Goal: Information Seeking & Learning: Understand process/instructions

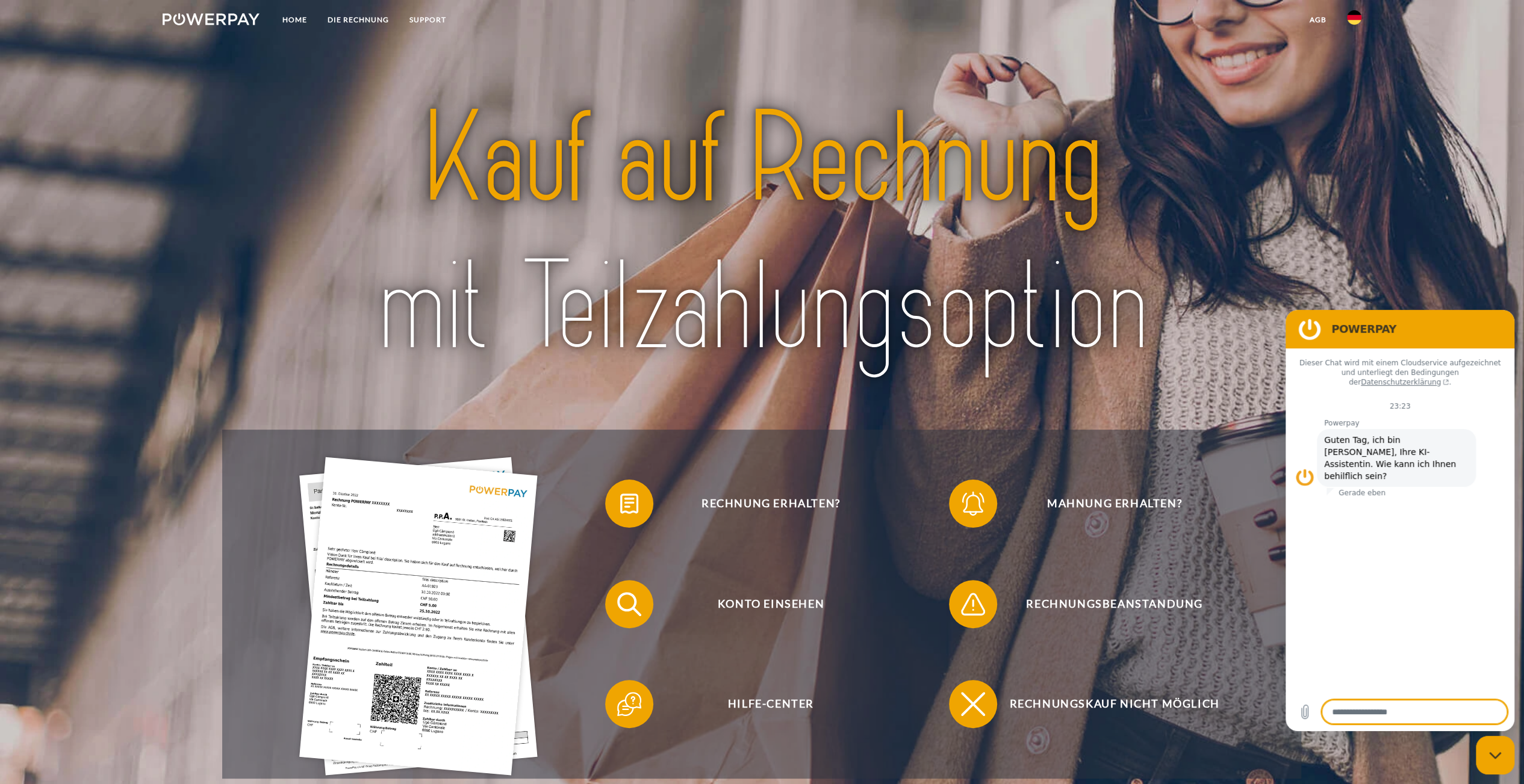
click at [1251, 366] on div at bounding box center [761, 234] width 1079 height 390
click at [1310, 327] on figure at bounding box center [1308, 328] width 24 height 24
click at [1490, 754] on icon "Messaging-Fenster schließen" at bounding box center [1495, 755] width 12 height 8
type textarea "*"
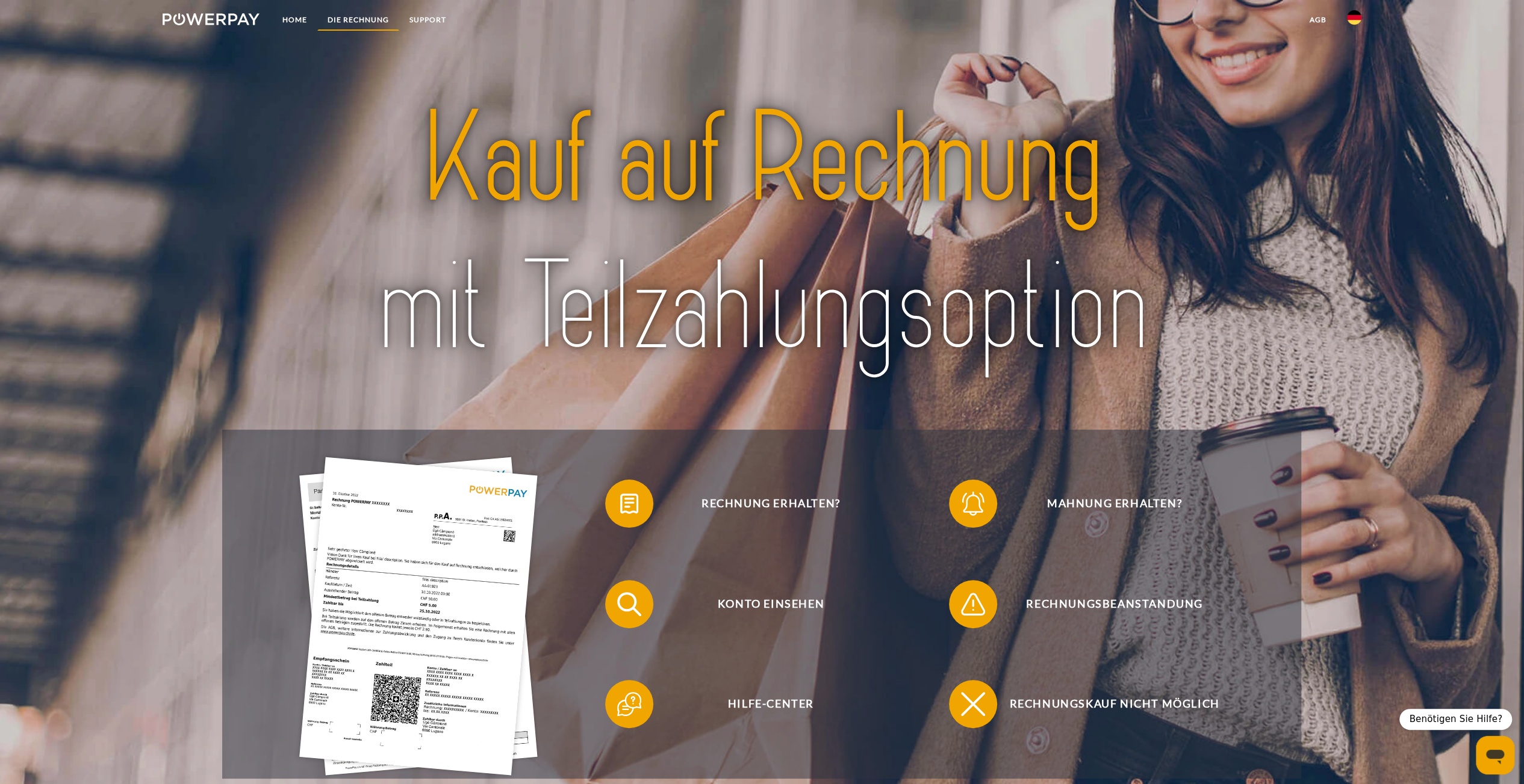
click at [372, 22] on link "DIE RECHNUNG" at bounding box center [358, 19] width 82 height 22
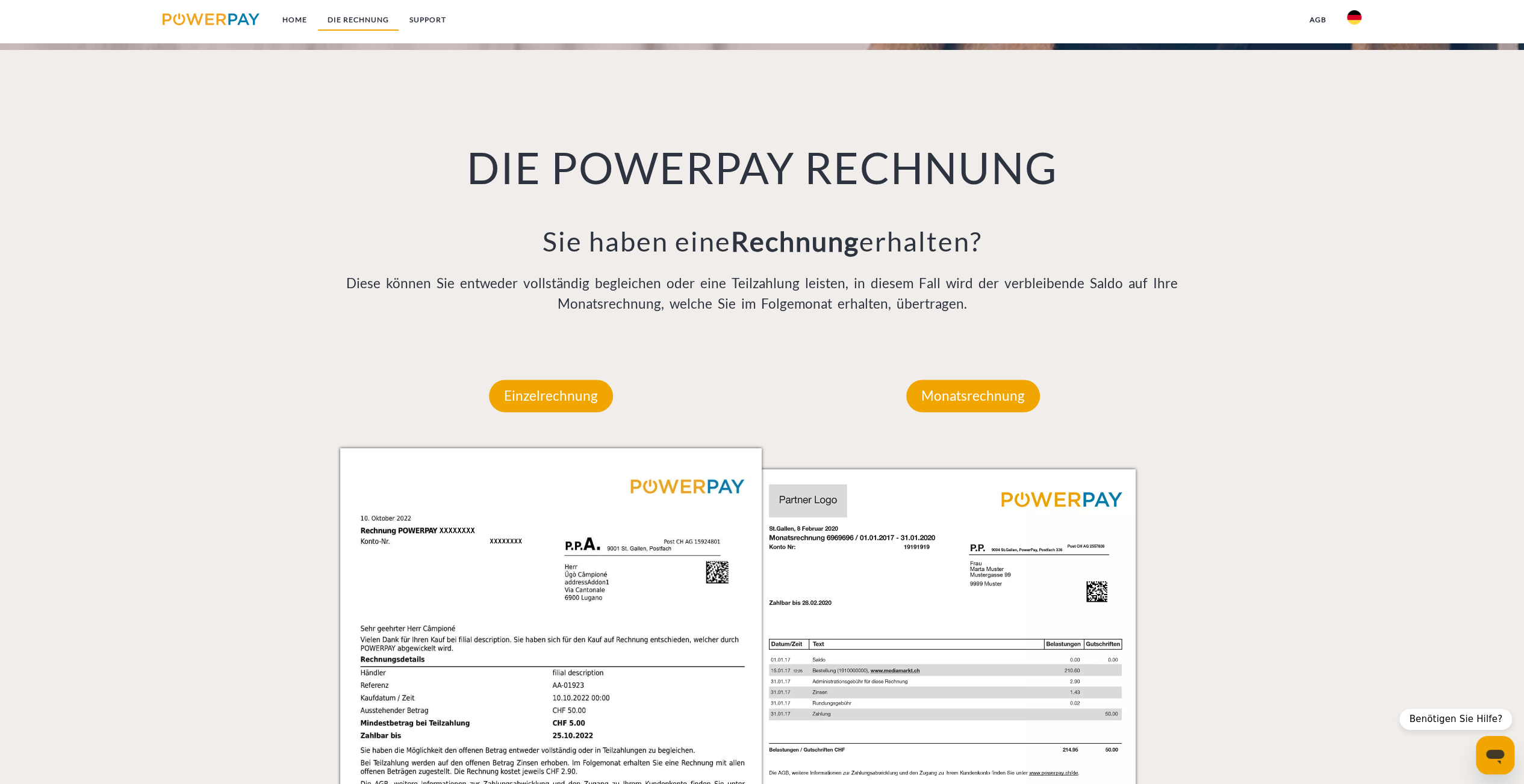
scroll to position [878, 0]
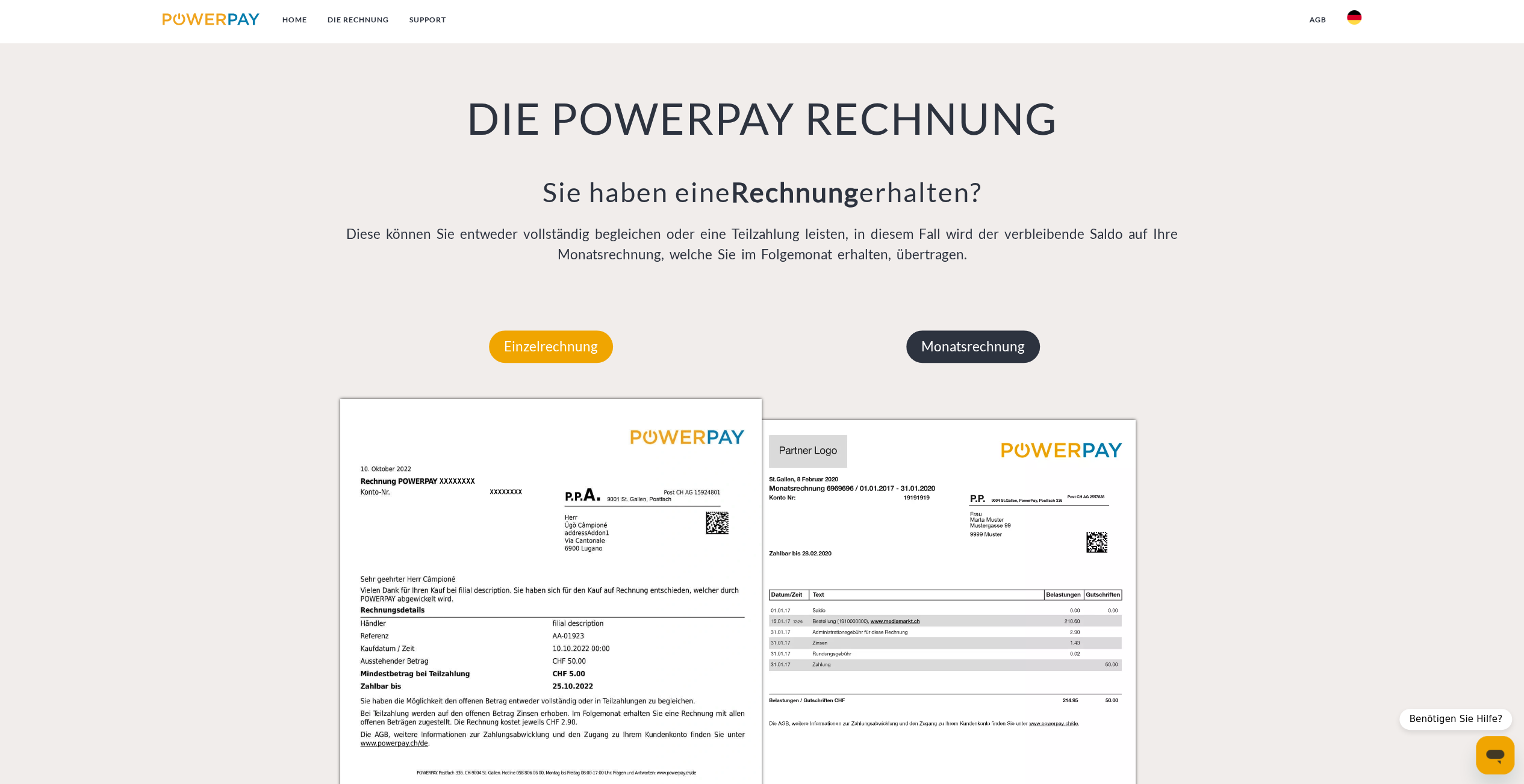
click at [999, 350] on p "Monatsrechnung" at bounding box center [973, 346] width 134 height 32
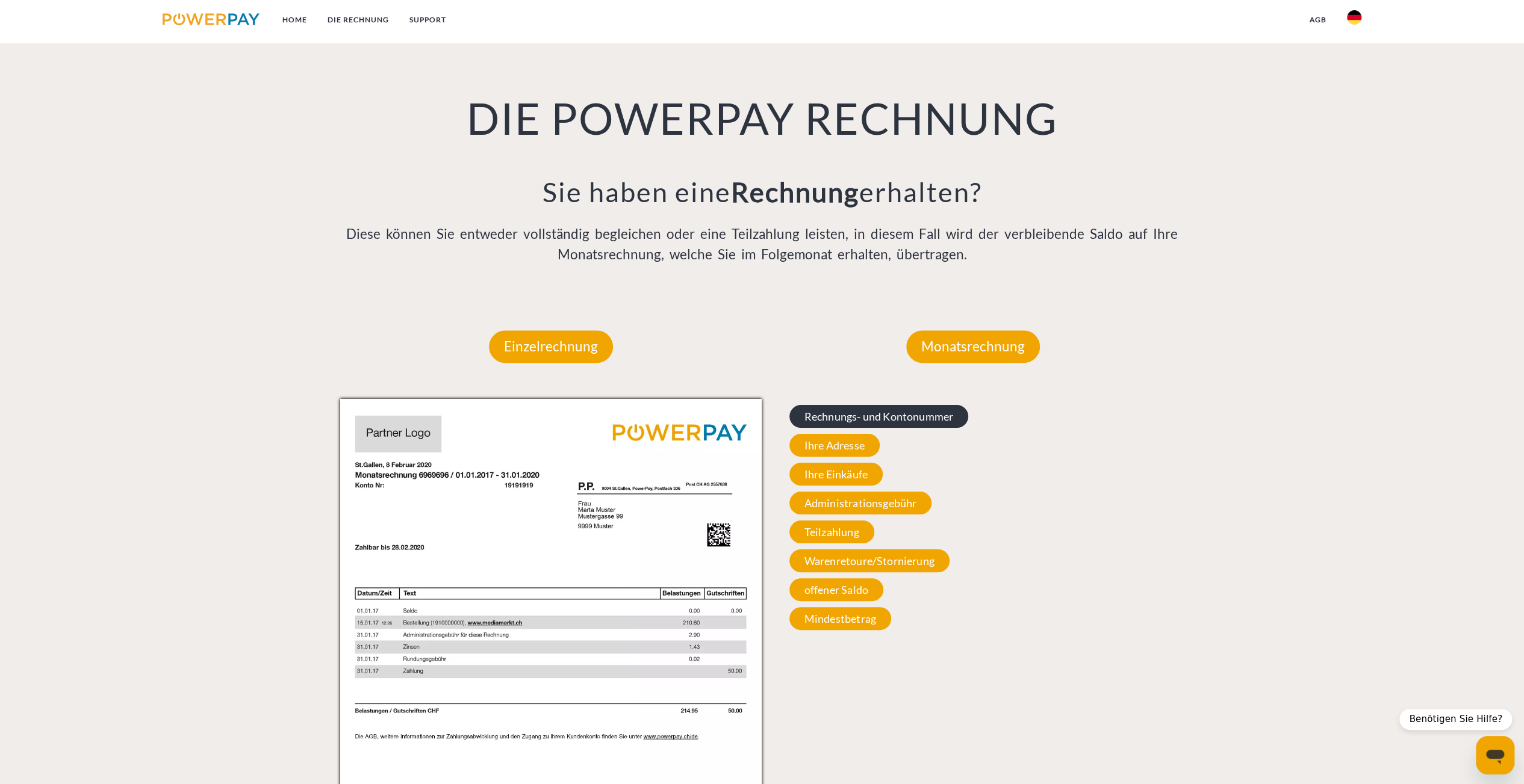
click at [871, 416] on span "Rechnungs- und Kontonummer" at bounding box center [879, 416] width 180 height 23
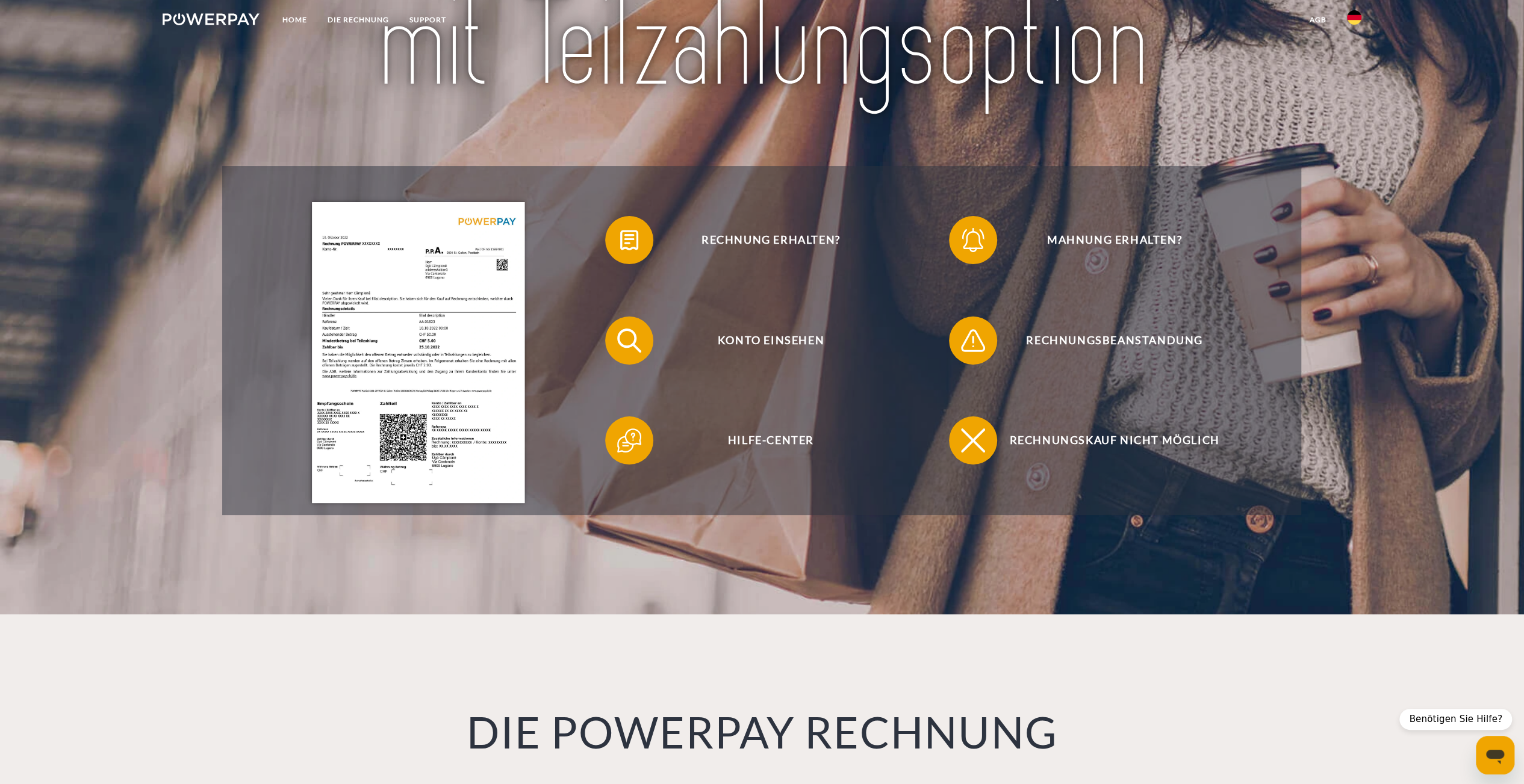
scroll to position [0, 0]
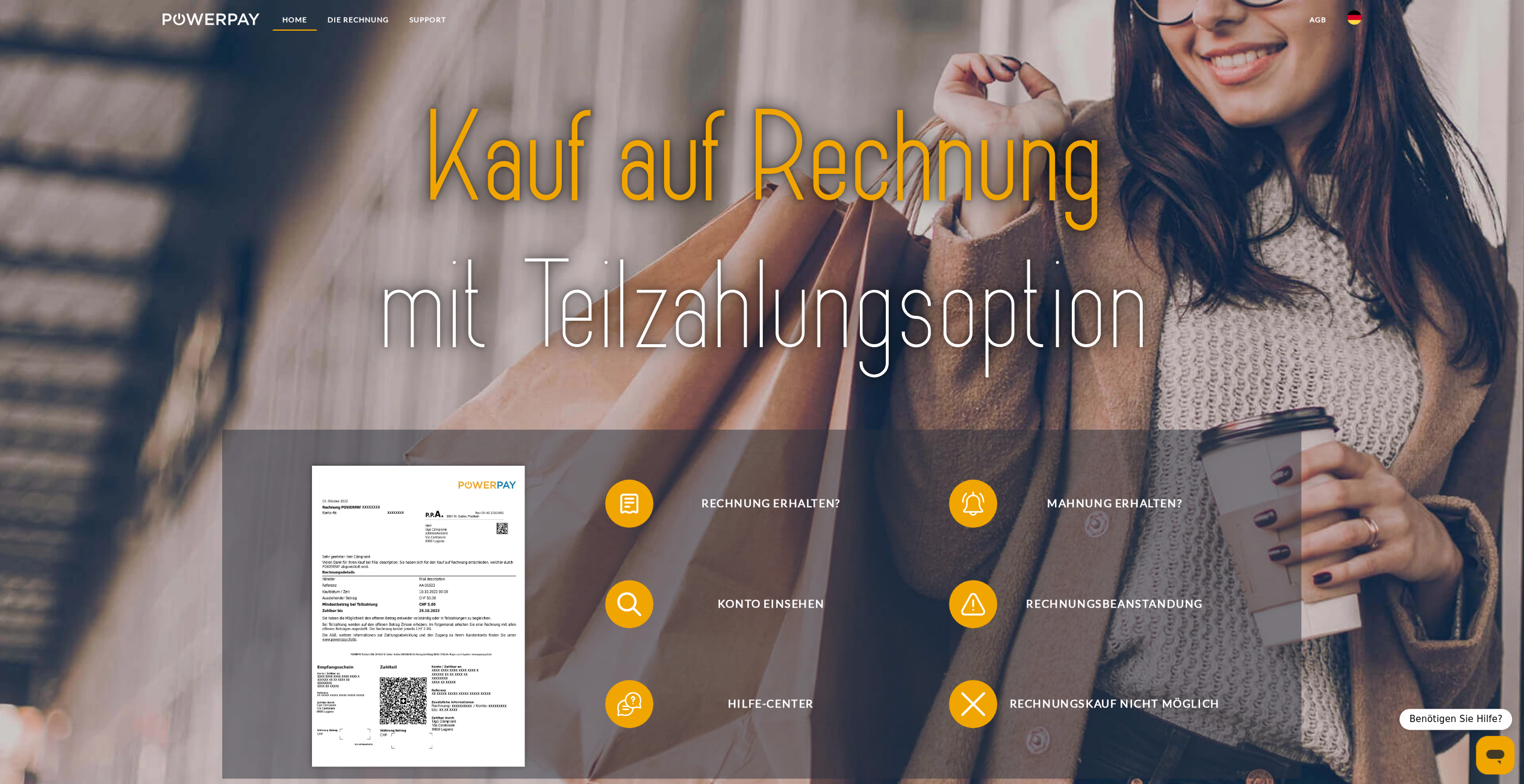
click at [301, 17] on link "Home" at bounding box center [295, 19] width 46 height 22
click at [302, 17] on link "Home" at bounding box center [295, 19] width 46 height 22
click at [354, 17] on link "DIE RECHNUNG" at bounding box center [358, 19] width 82 height 22
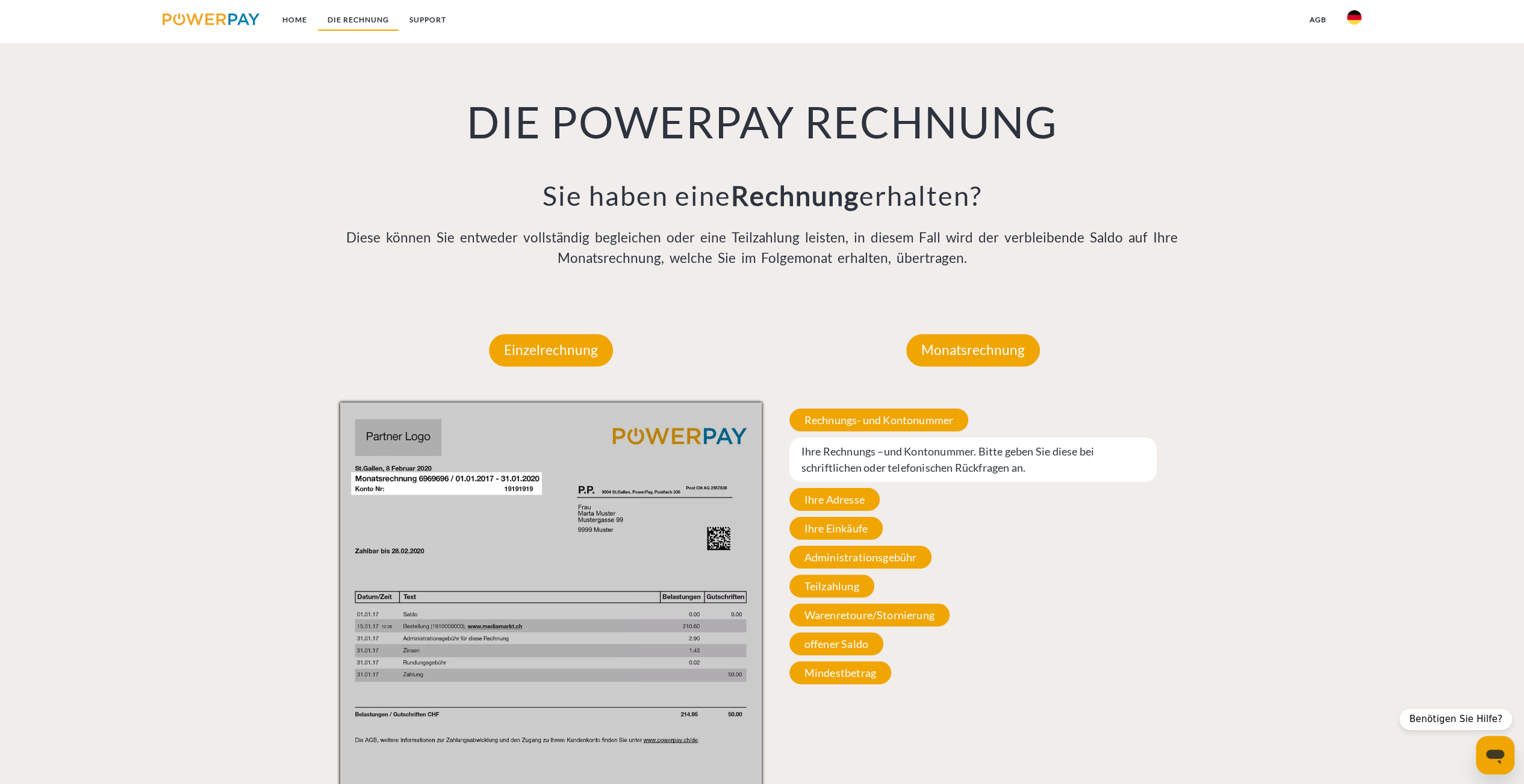
scroll to position [878, 0]
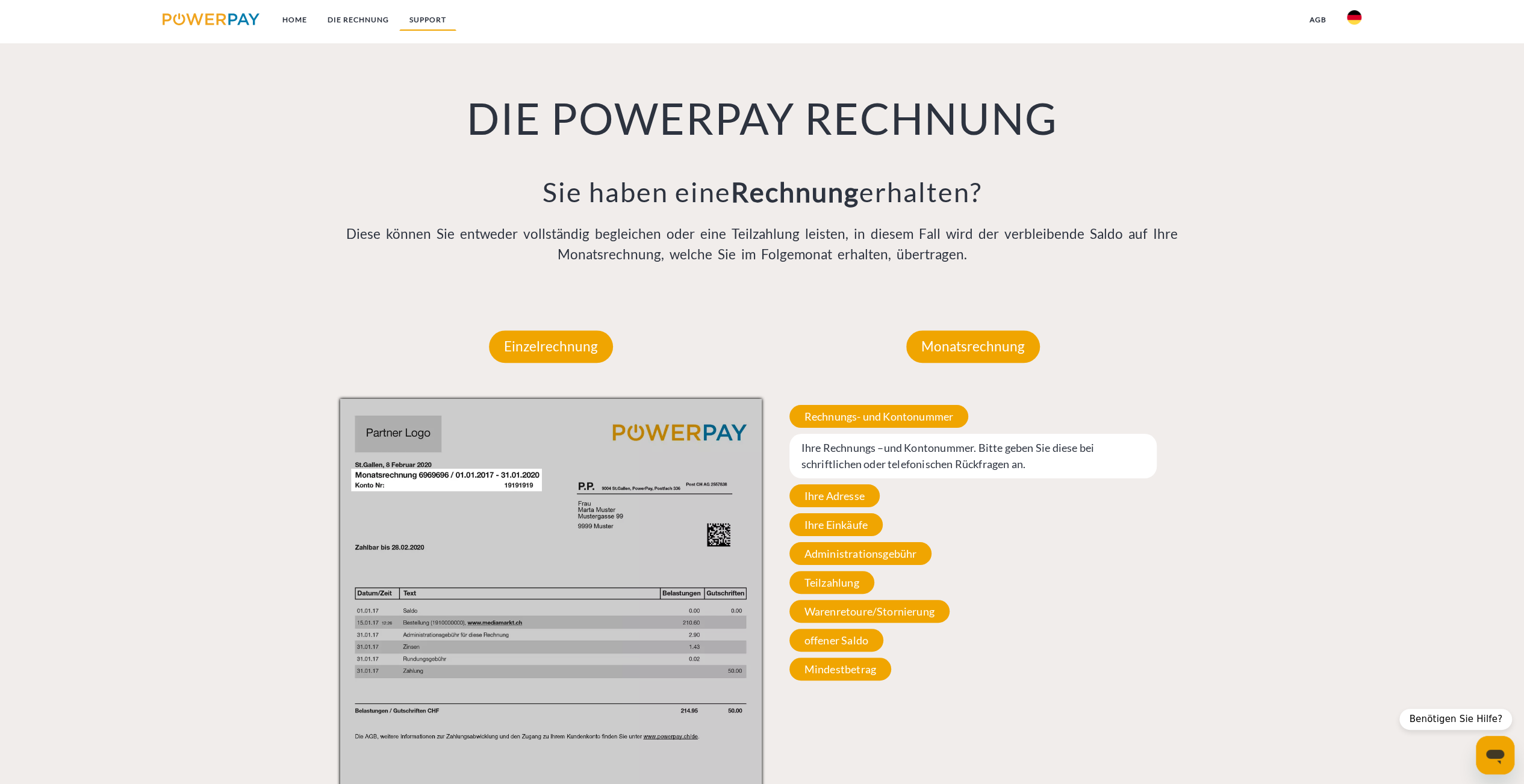
click at [429, 22] on link "SUPPORT" at bounding box center [427, 19] width 57 height 22
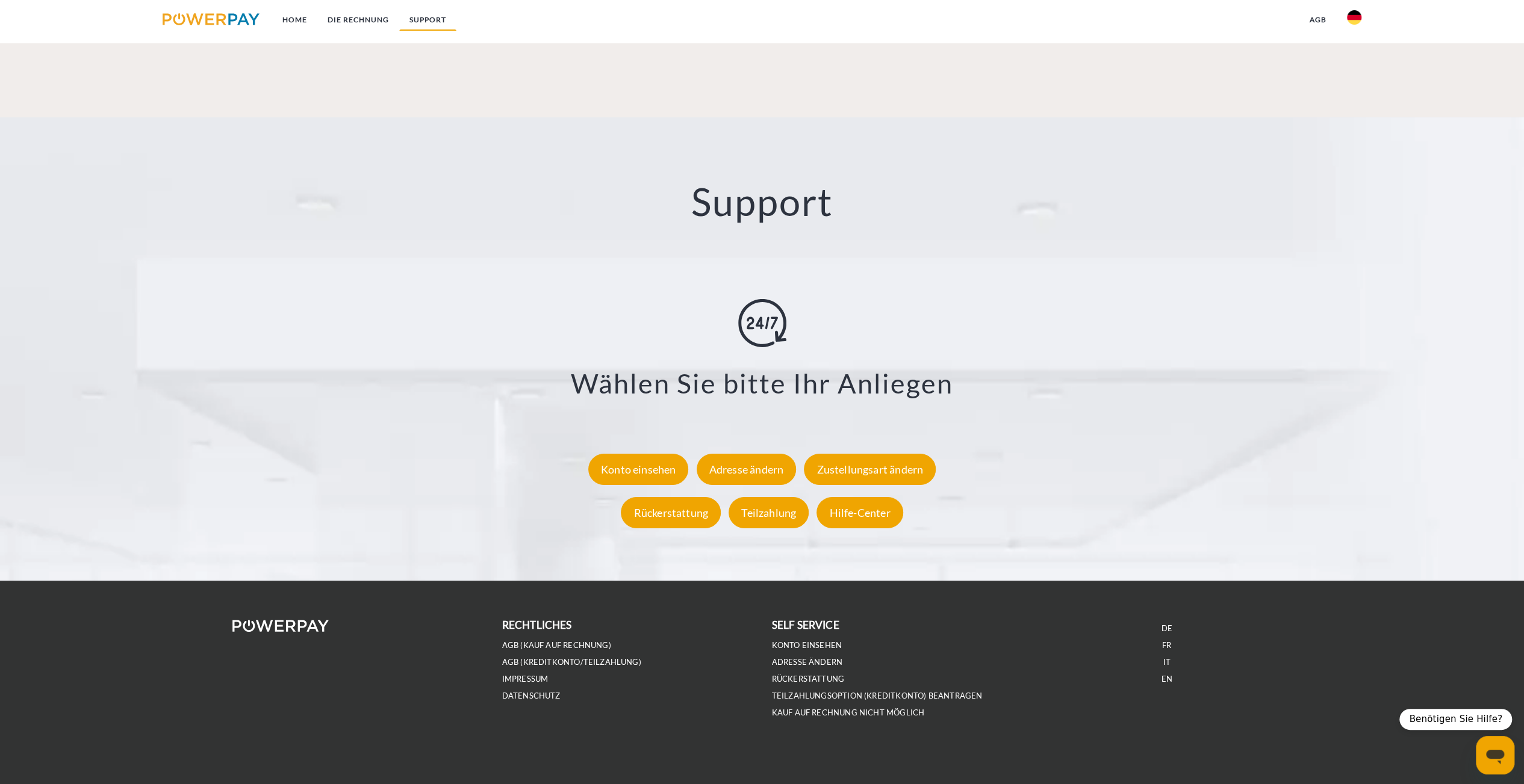
scroll to position [2087, 0]
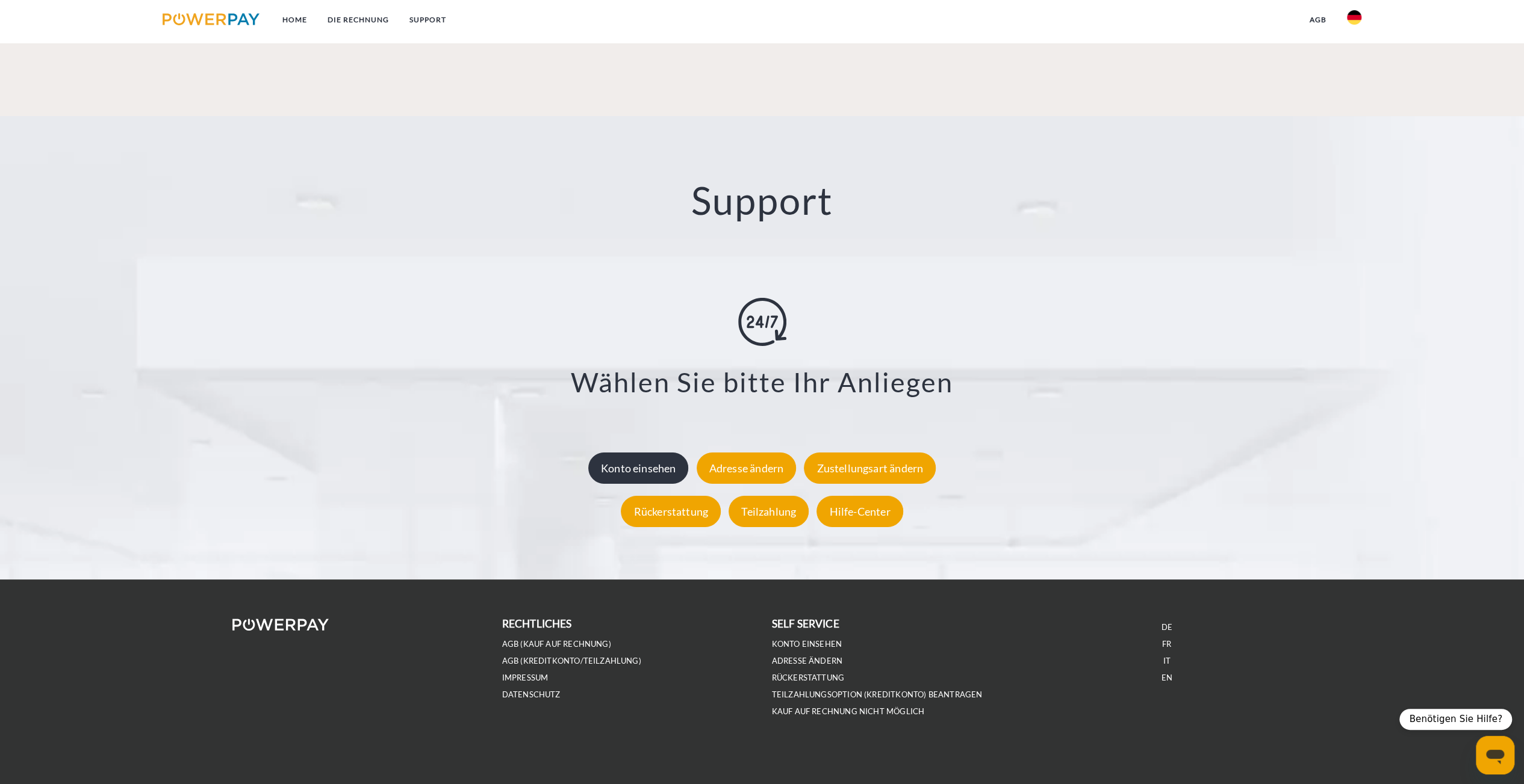
click at [642, 473] on div "Konto einsehen" at bounding box center [638, 468] width 101 height 32
